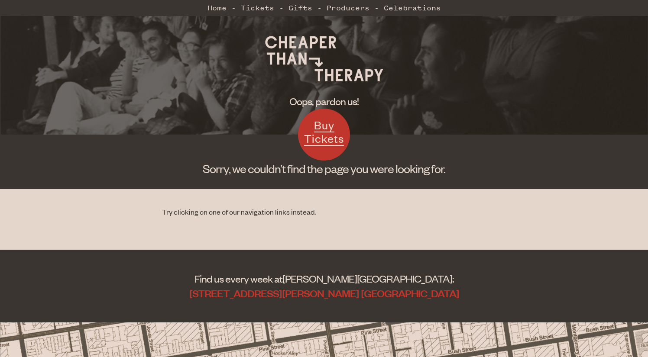
click at [217, 8] on link "Home" at bounding box center [216, 7] width 19 height 17
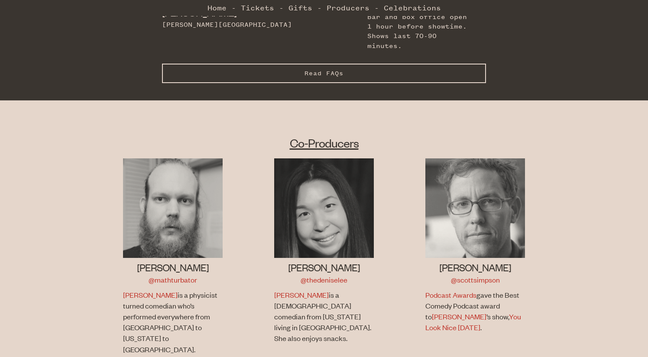
scroll to position [437, 0]
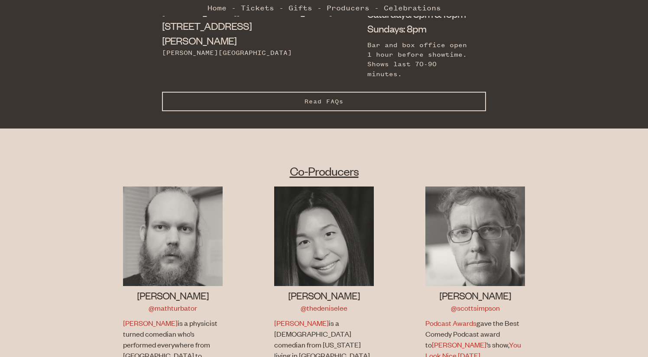
click at [307, 163] on h2 "Co-Producers" at bounding box center [323, 171] width 453 height 16
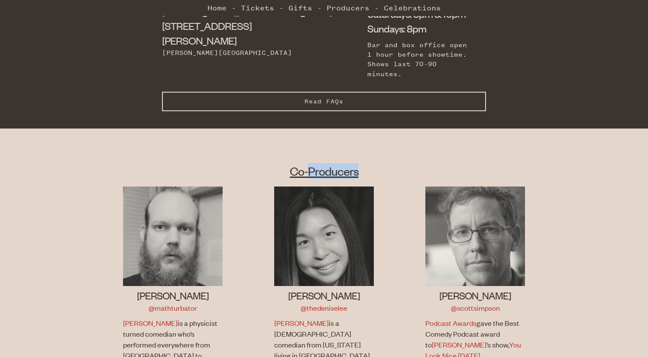
click at [312, 163] on h2 "Co-Producers" at bounding box center [323, 171] width 453 height 16
click at [299, 163] on h2 "Co-Producers" at bounding box center [323, 171] width 453 height 16
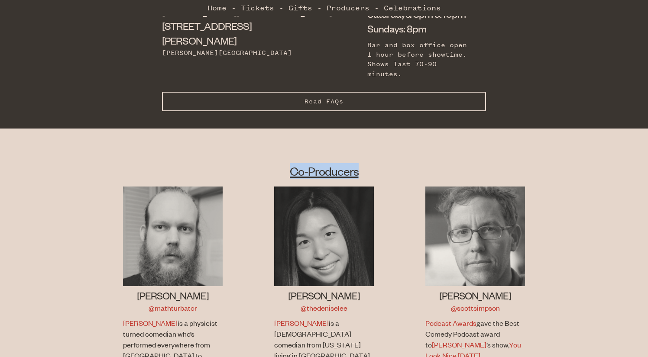
click at [299, 163] on h2 "Co-Producers" at bounding box center [323, 171] width 453 height 16
click at [331, 303] on link "@thedeniselee" at bounding box center [323, 308] width 47 height 10
click at [184, 289] on h3 "Jon Allen" at bounding box center [173, 295] width 100 height 13
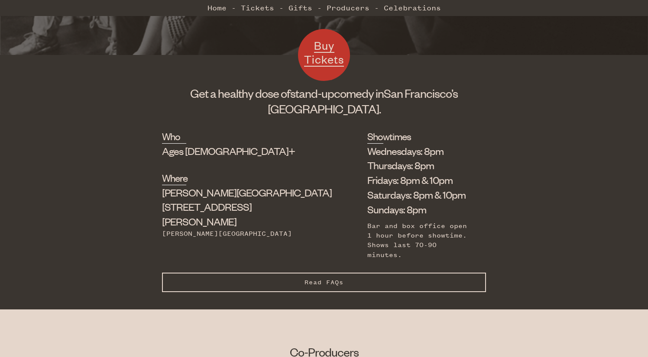
scroll to position [262, 0]
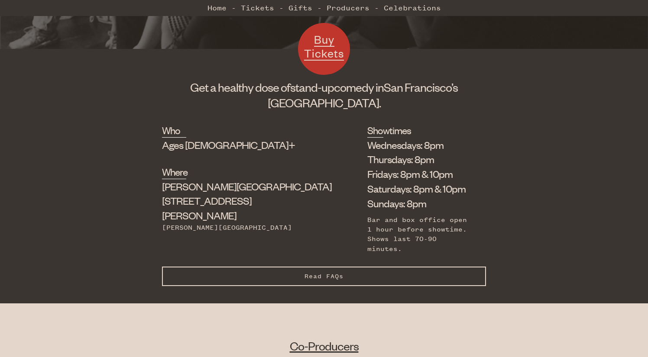
drag, startPoint x: 324, startPoint y: 298, endPoint x: 326, endPoint y: 271, distance: 26.5
click at [324, 295] on body "☰ Home Tickets Gifts Producers Celebrations Buy Tickets Get a healthy dose of s…" at bounding box center [324, 357] width 648 height 1239
click at [329, 273] on span "Read FAQs" at bounding box center [323, 276] width 39 height 7
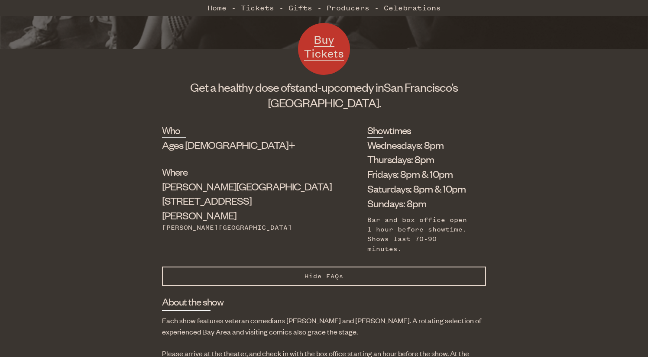
click at [344, 13] on link "Producers" at bounding box center [347, 7] width 43 height 17
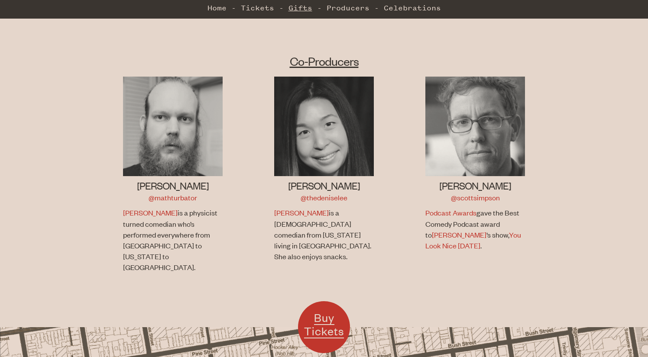
click at [298, 9] on link "Gifts" at bounding box center [300, 7] width 24 height 17
